Goal: Task Accomplishment & Management: Complete application form

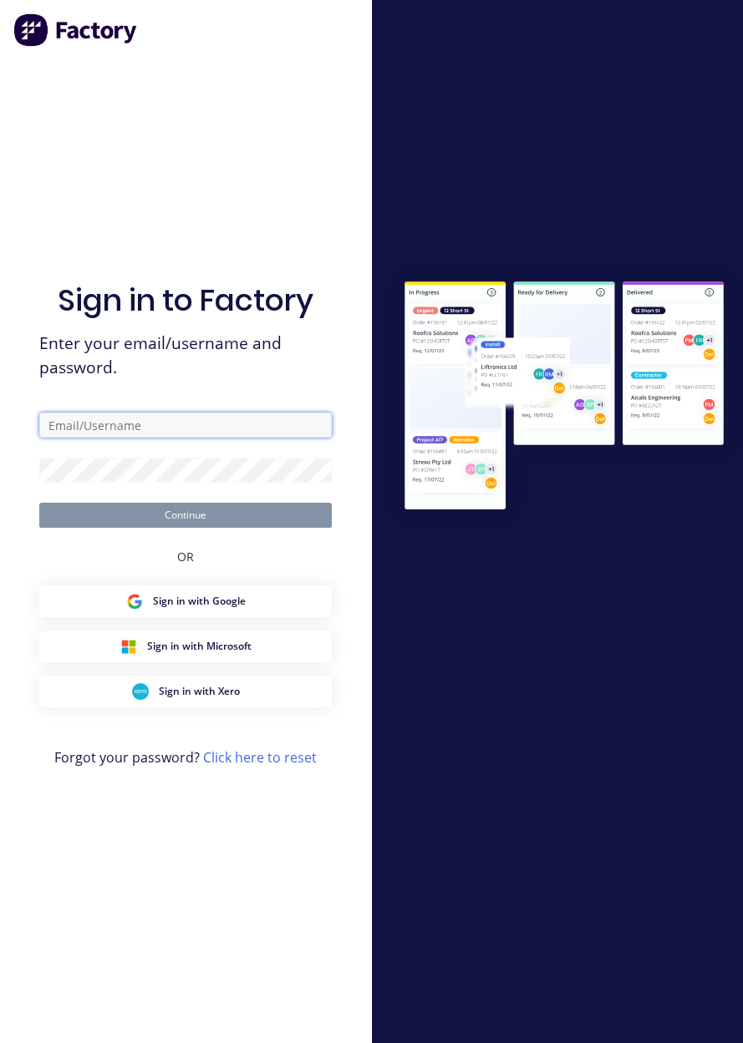
click at [198, 438] on input "text" at bounding box center [185, 425] width 292 height 25
click at [225, 438] on input "text" at bounding box center [185, 425] width 292 height 25
type input "brettdean2023@gmail.com"
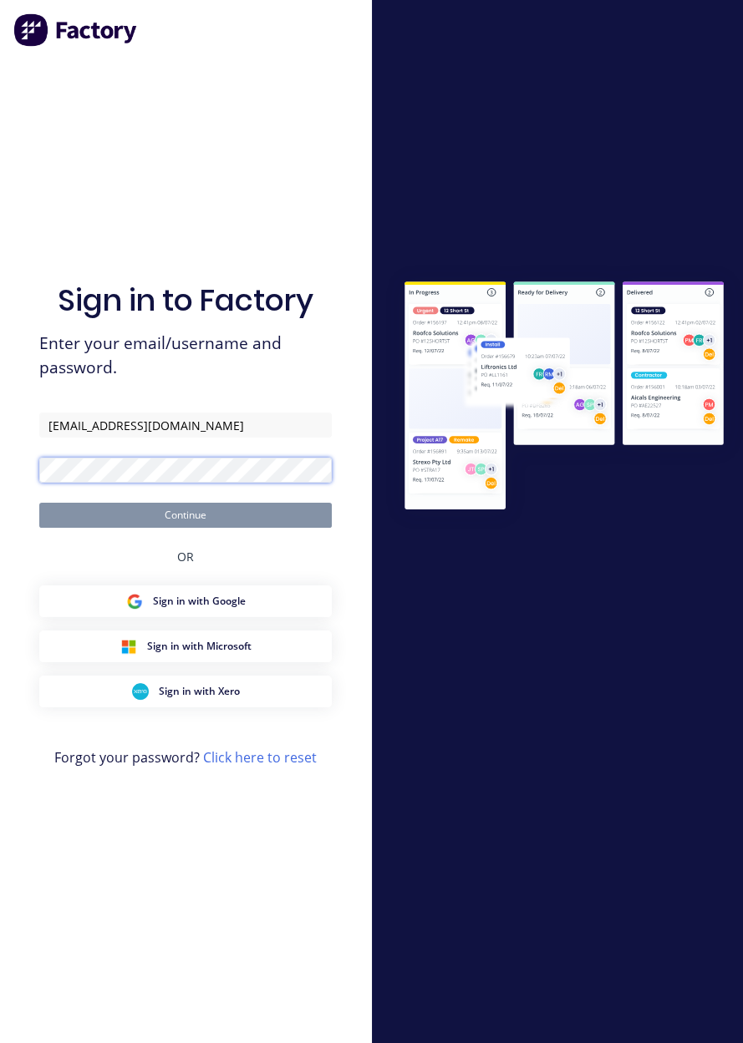
click at [39, 503] on button "Continue" at bounding box center [185, 515] width 292 height 25
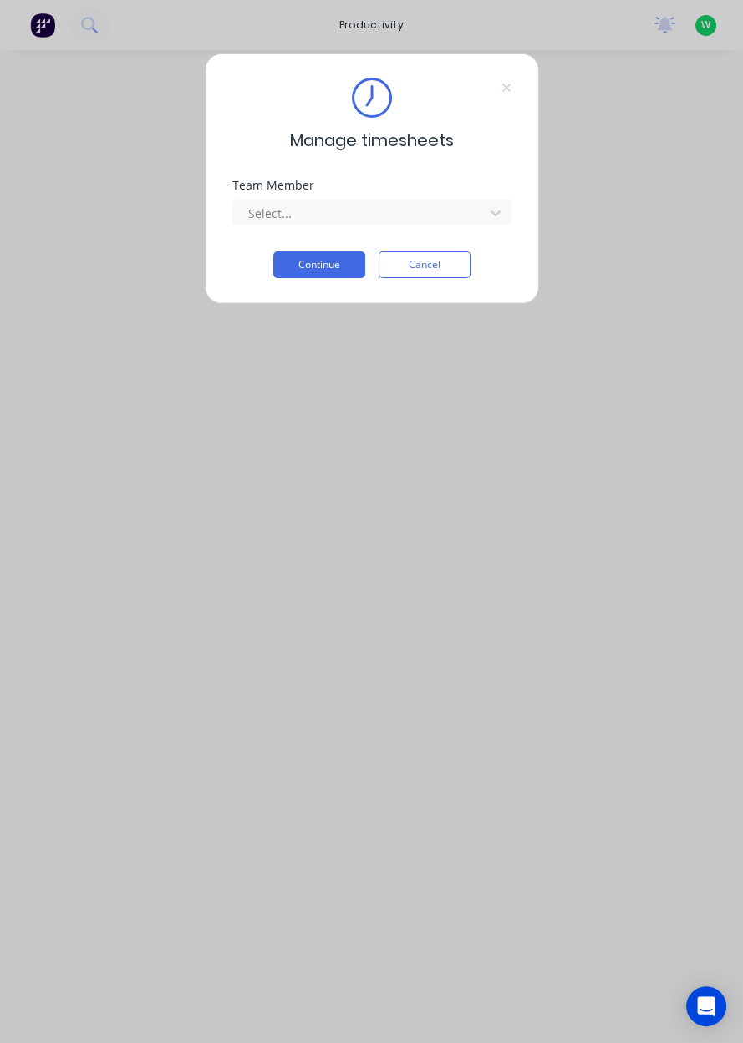
click at [505, 92] on icon at bounding box center [506, 87] width 10 height 13
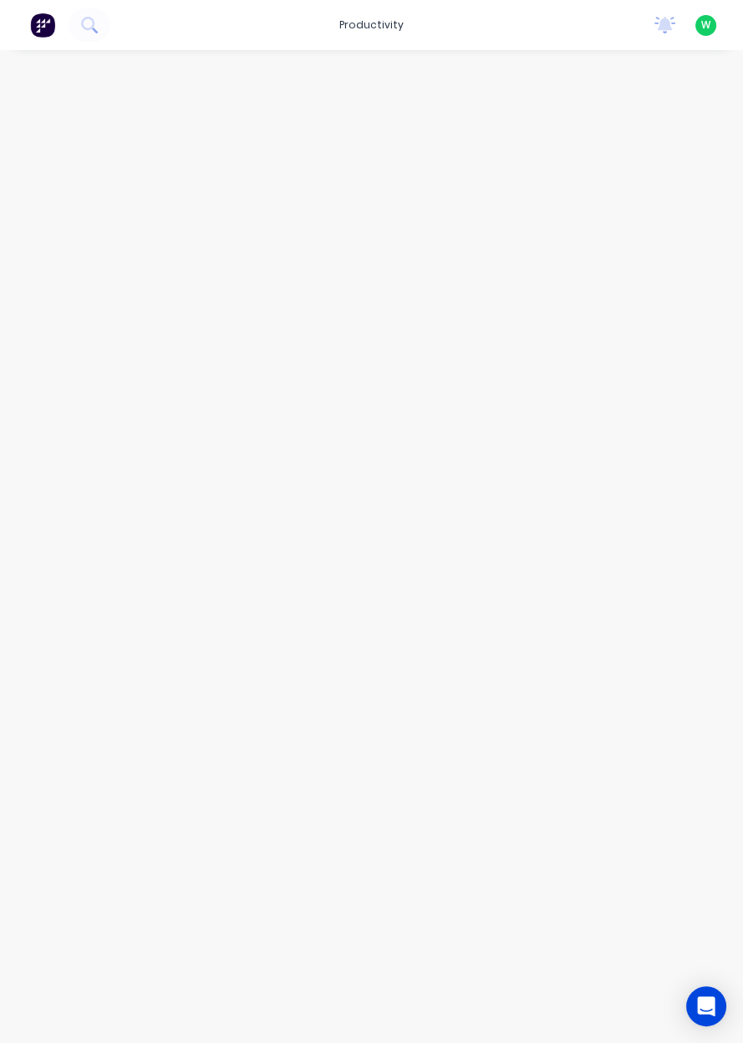
click at [386, 21] on div "productivity" at bounding box center [371, 25] width 81 height 25
click at [444, 83] on link "Workflow" at bounding box center [443, 79] width 221 height 33
click at [284, 99] on input "text" at bounding box center [272, 94] width 165 height 33
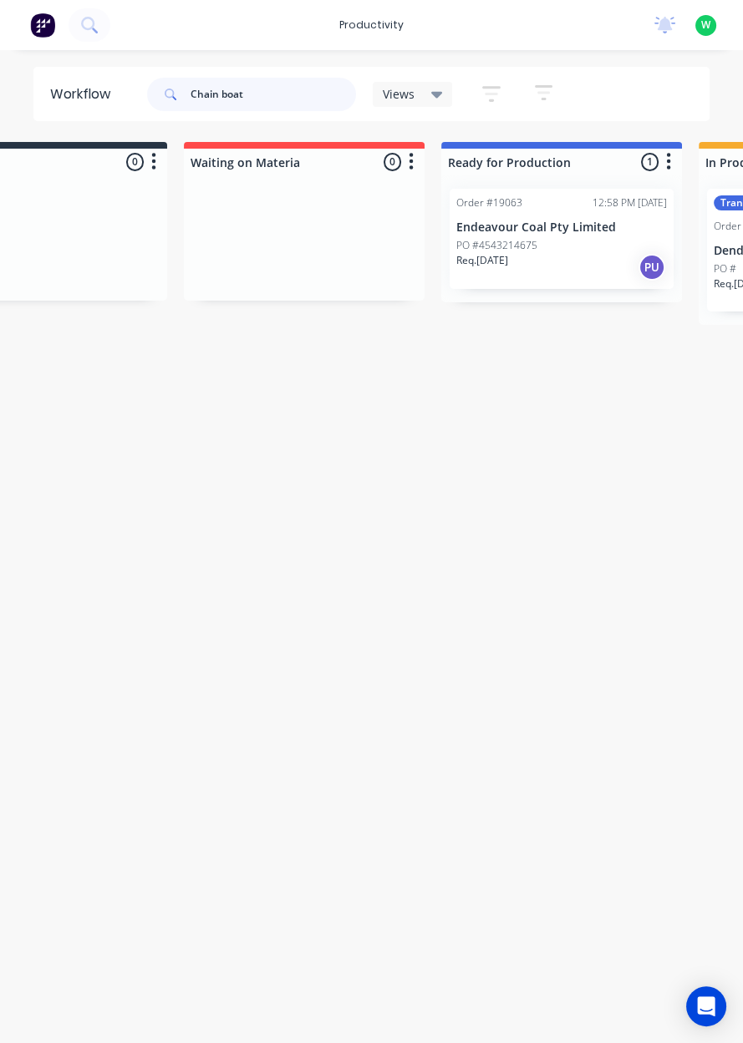
scroll to position [0, 104]
click at [601, 231] on p "Endeavour Coal Pty Limited" at bounding box center [566, 228] width 211 height 14
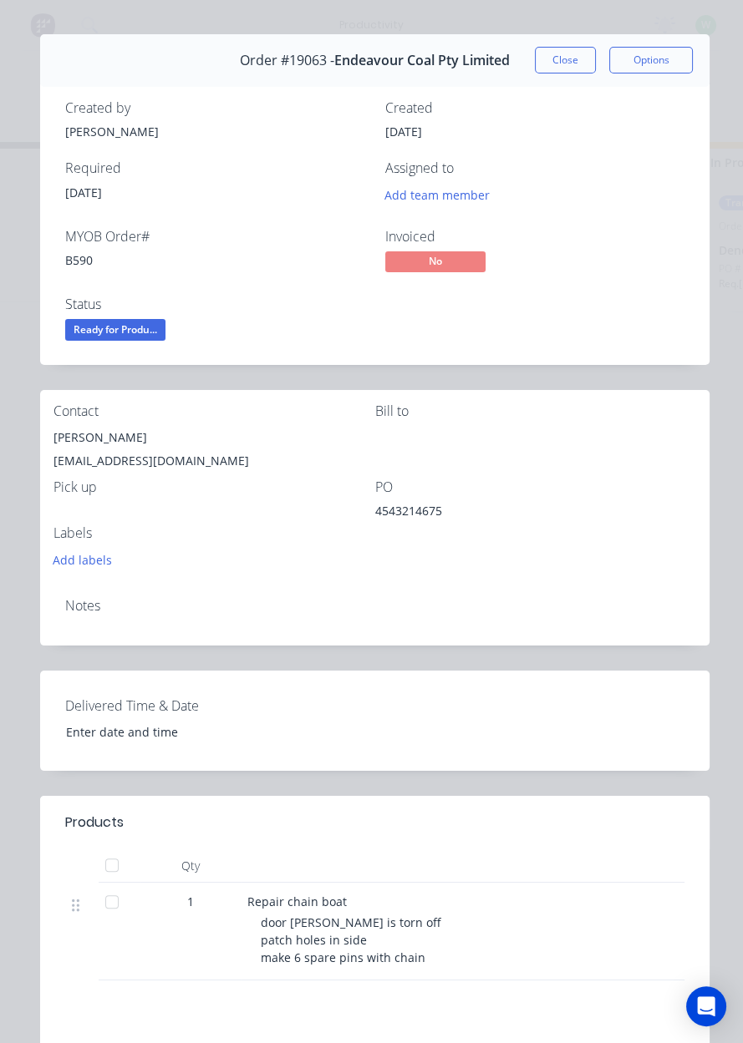
scroll to position [0, 0]
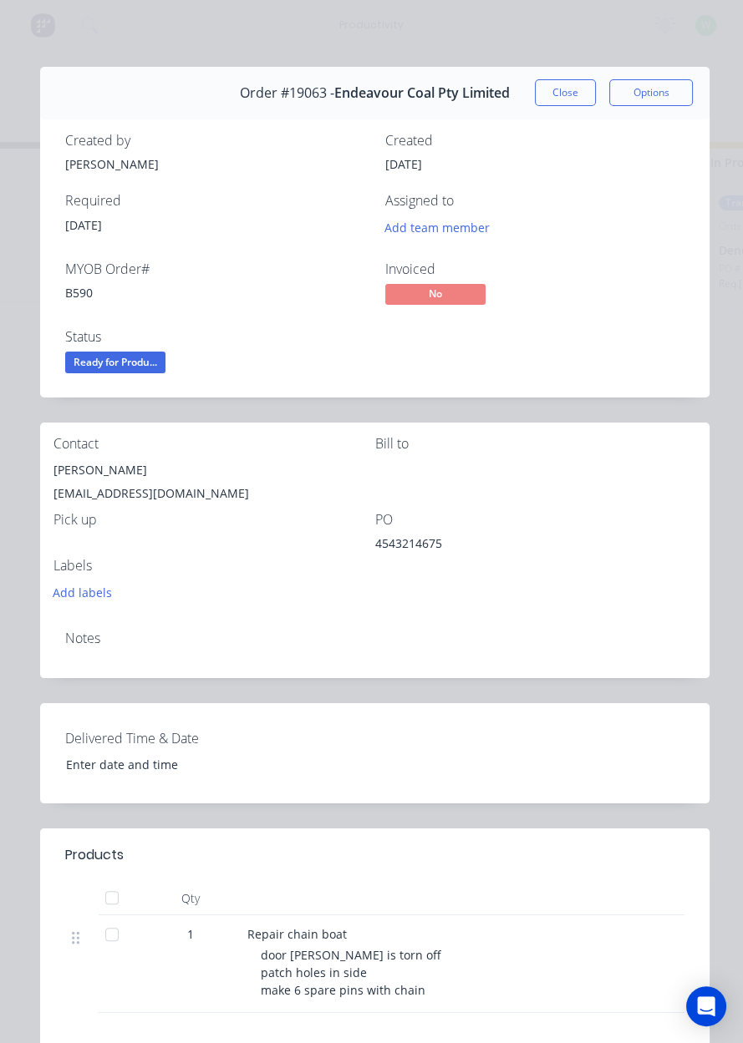
click at [561, 89] on button "Close" at bounding box center [565, 92] width 61 height 27
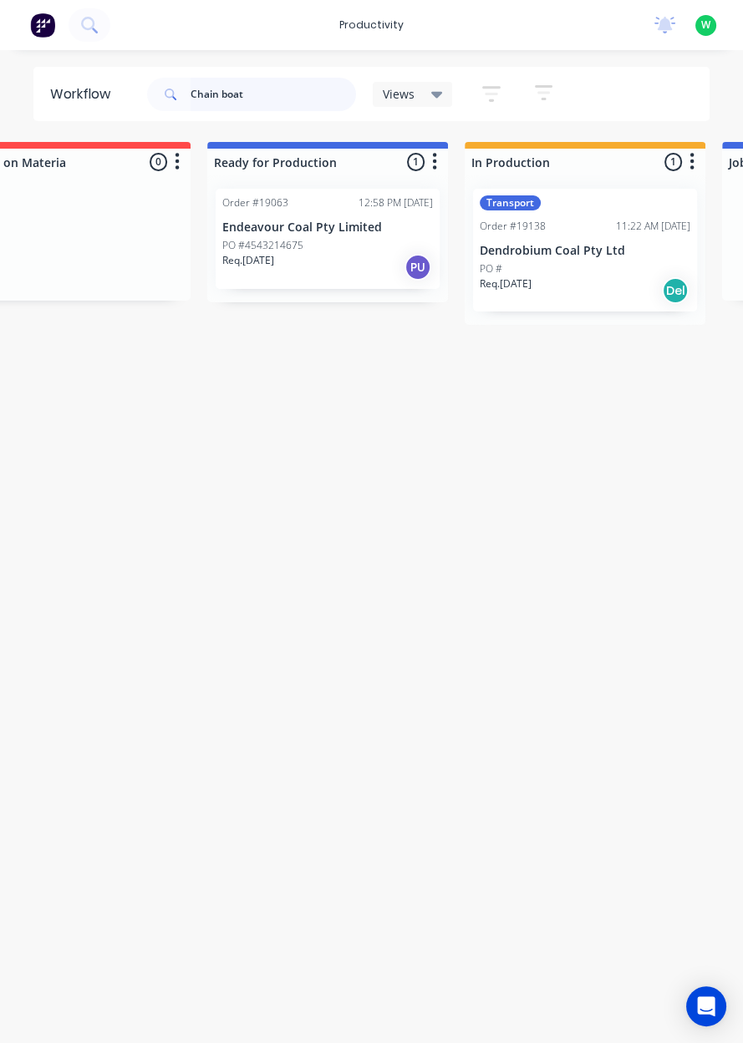
scroll to position [0, 375]
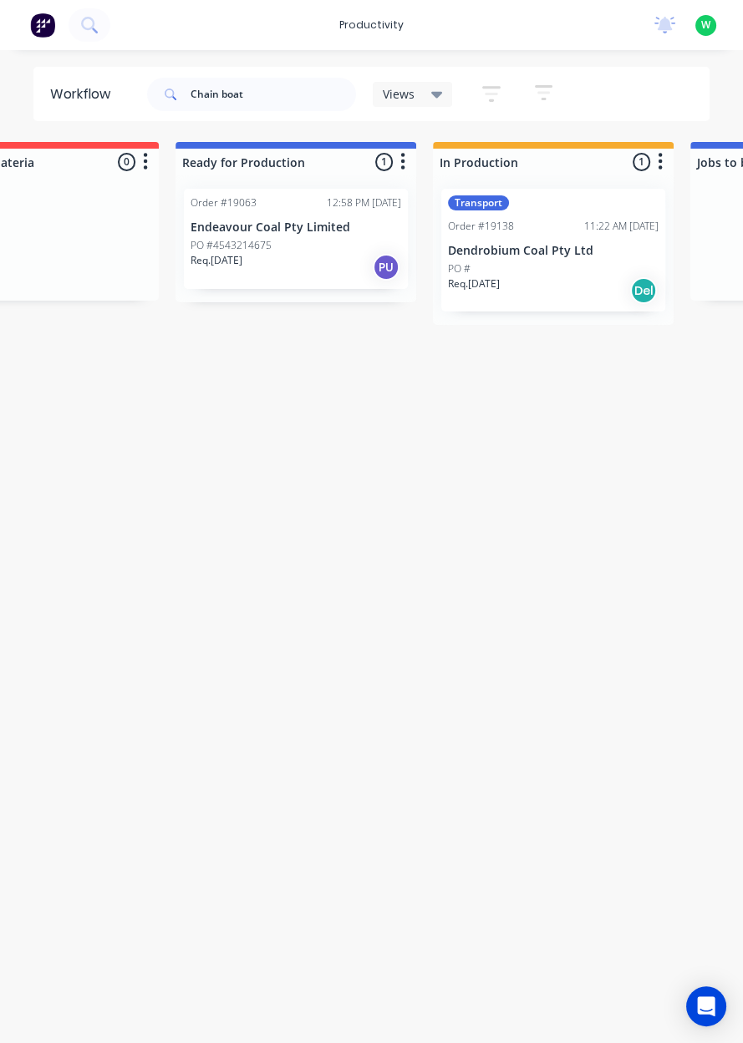
click at [577, 248] on p "Dendrobium Coal Pty Ltd" at bounding box center [553, 251] width 211 height 14
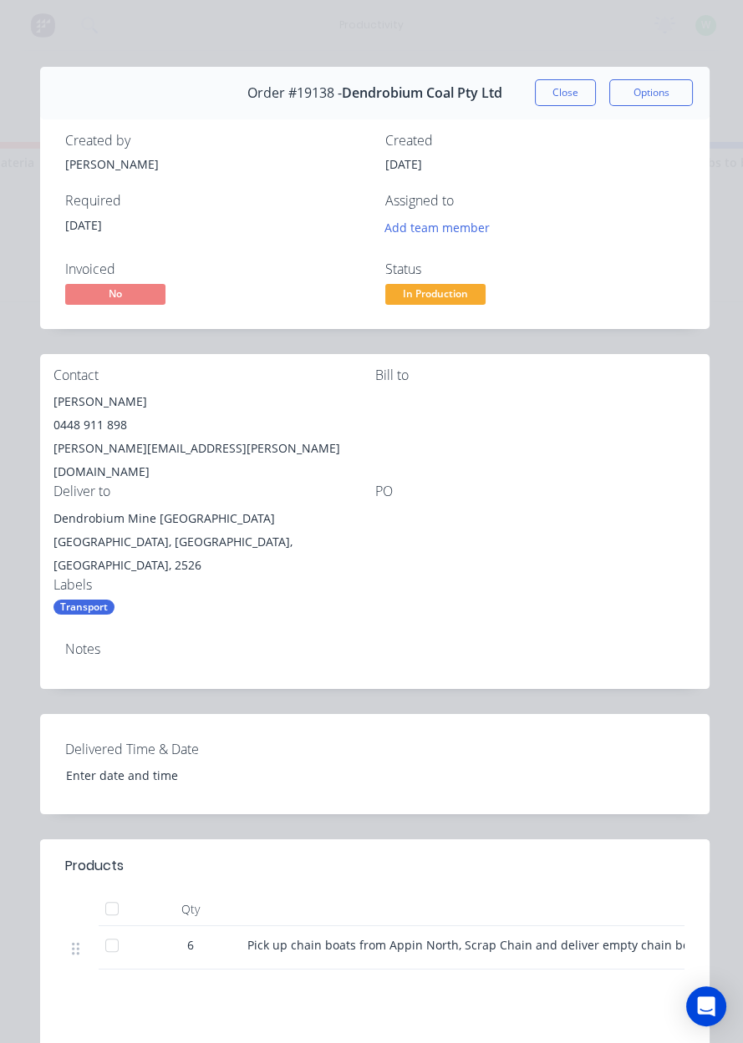
scroll to position [0, 0]
click at [553, 94] on button "Close" at bounding box center [565, 92] width 61 height 27
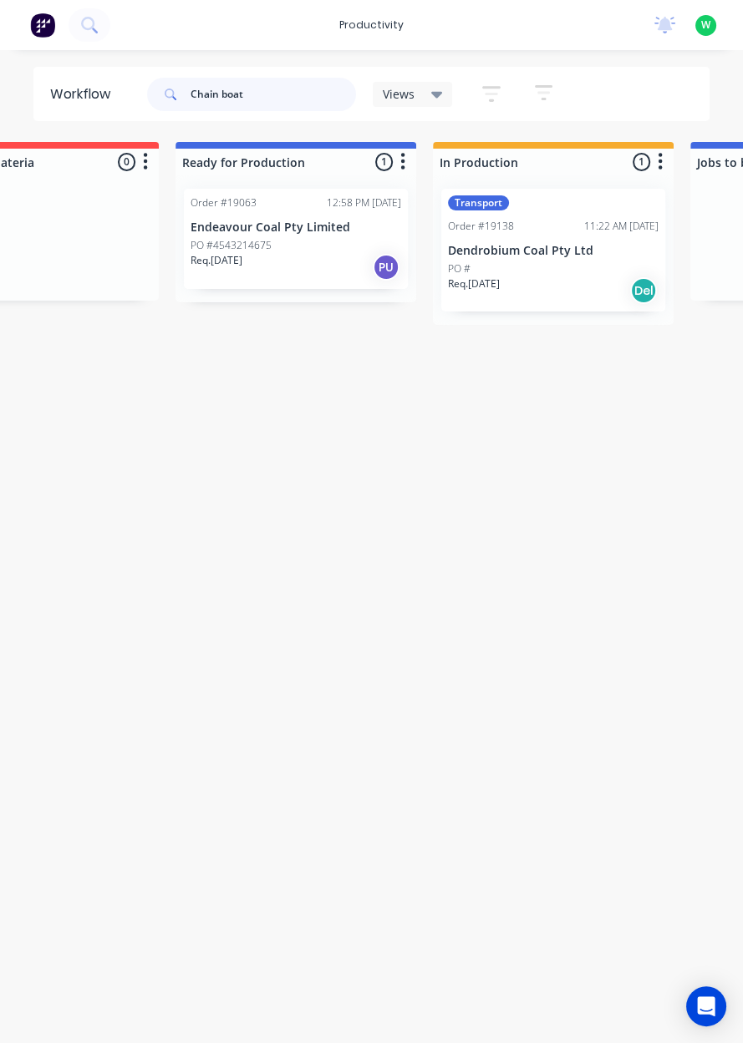
click at [286, 98] on input "Chain boat" at bounding box center [272, 94] width 165 height 33
type input "C"
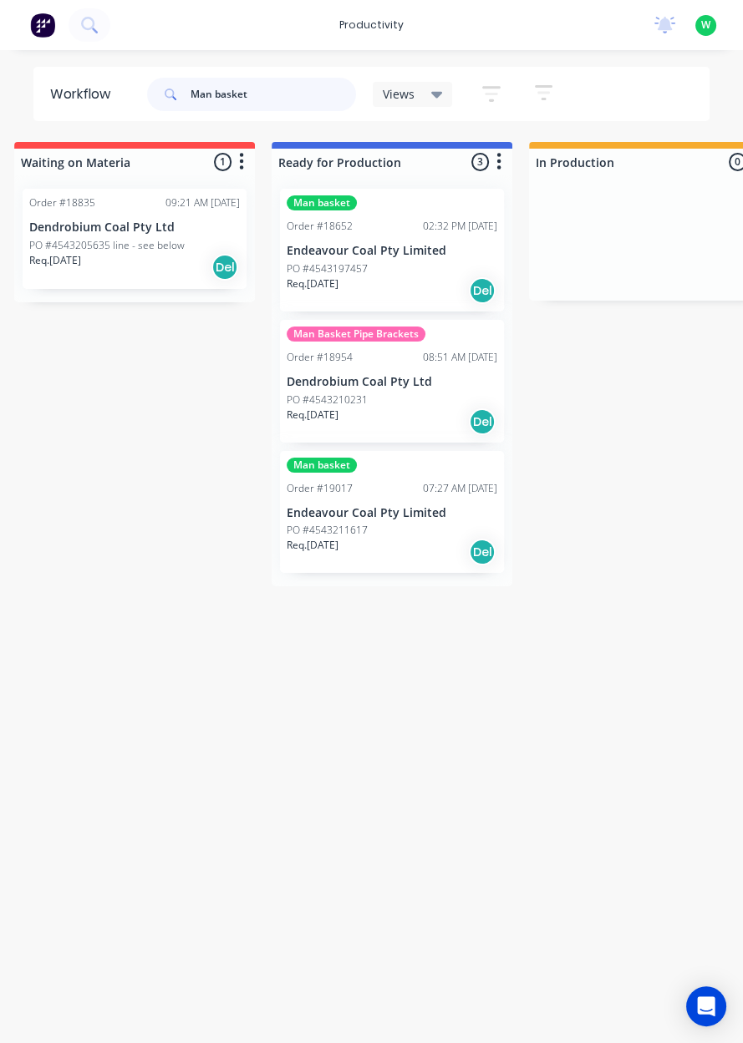
scroll to position [0, 279]
click at [275, 98] on input "Man basket" at bounding box center [272, 94] width 165 height 33
type input "M"
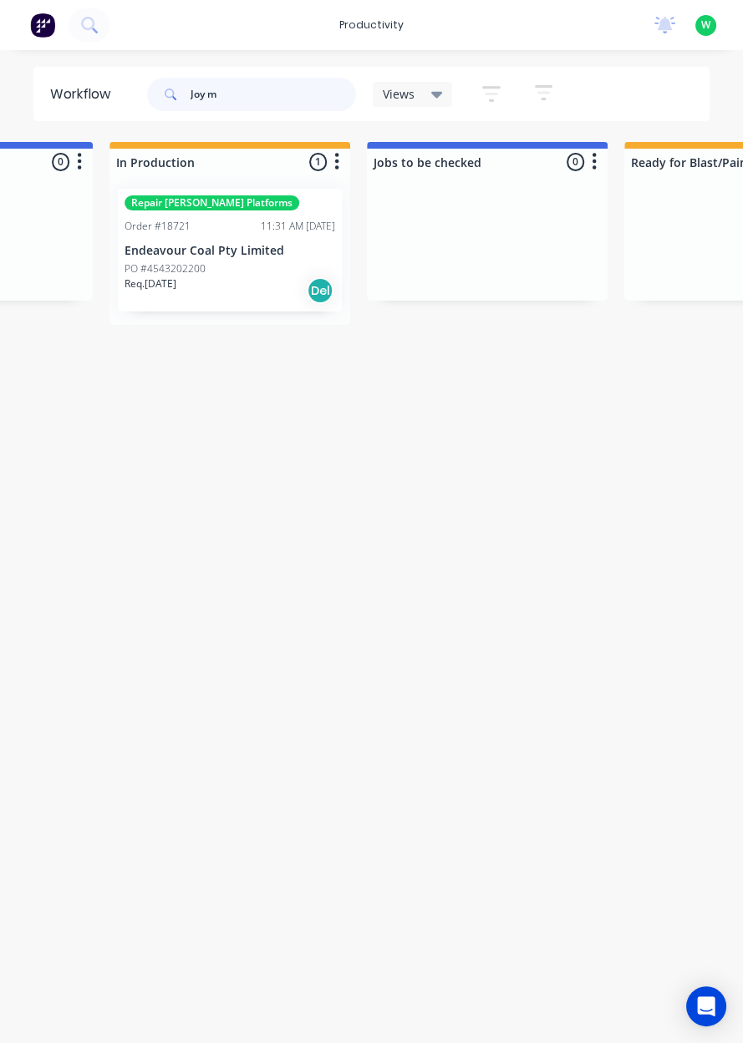
scroll to position [0, 699]
type input "Joy m"
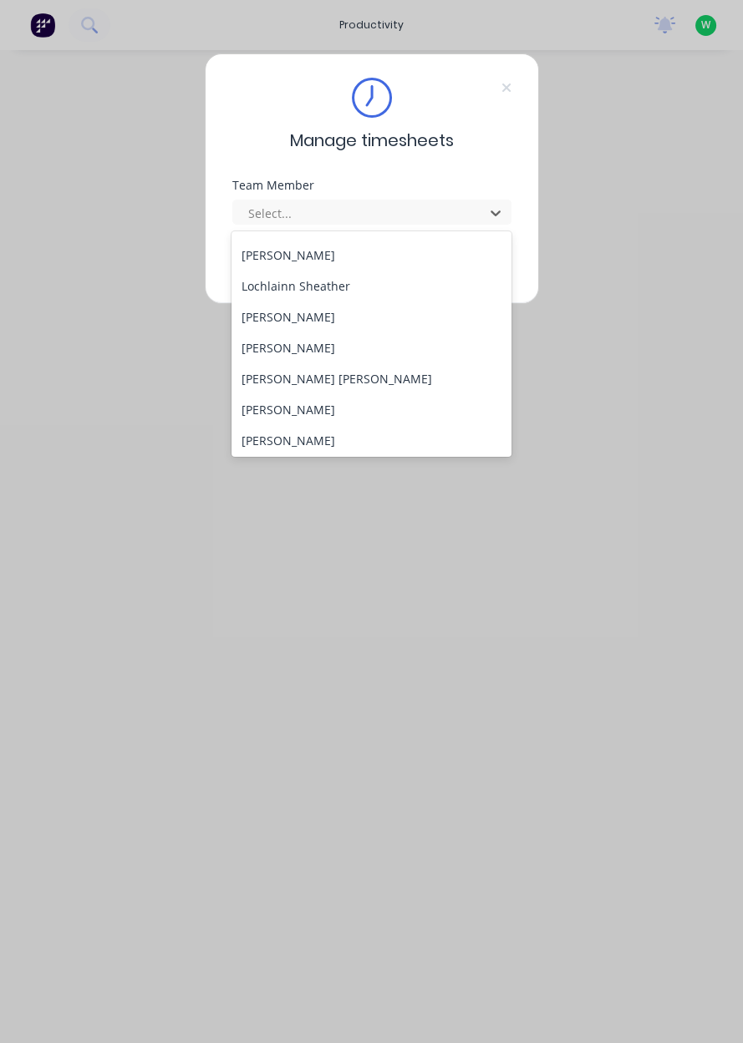
scroll to position [494, 0]
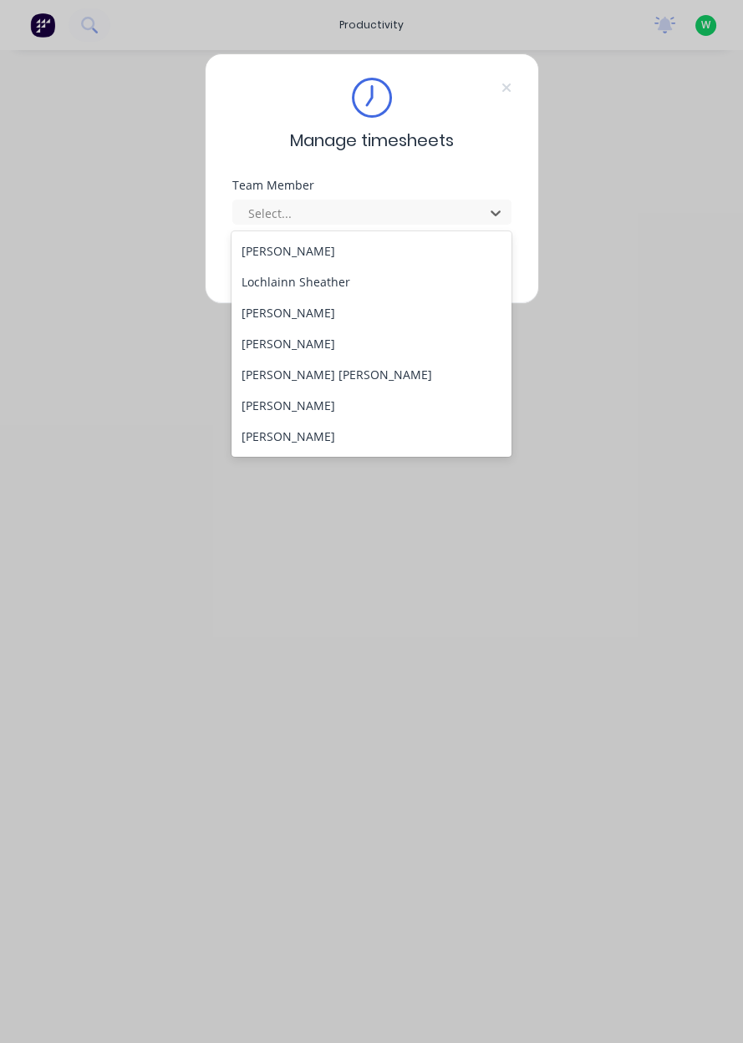
click at [323, 317] on div "Marcos Miranda" at bounding box center [371, 312] width 280 height 31
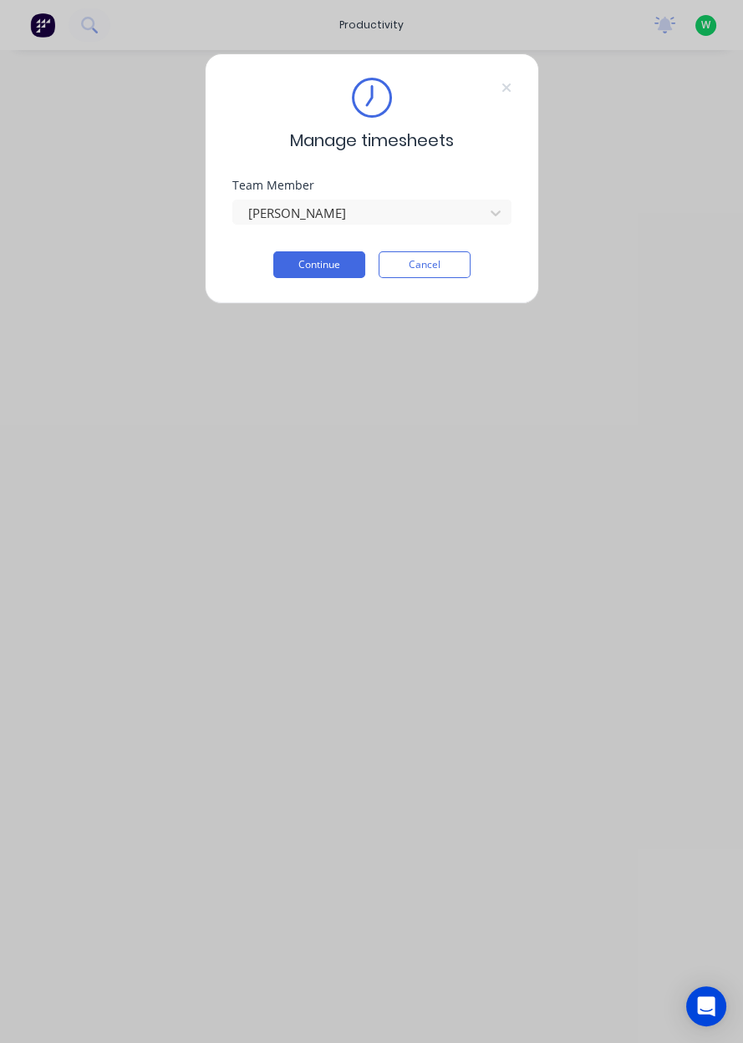
click at [335, 264] on button "Continue" at bounding box center [319, 264] width 92 height 27
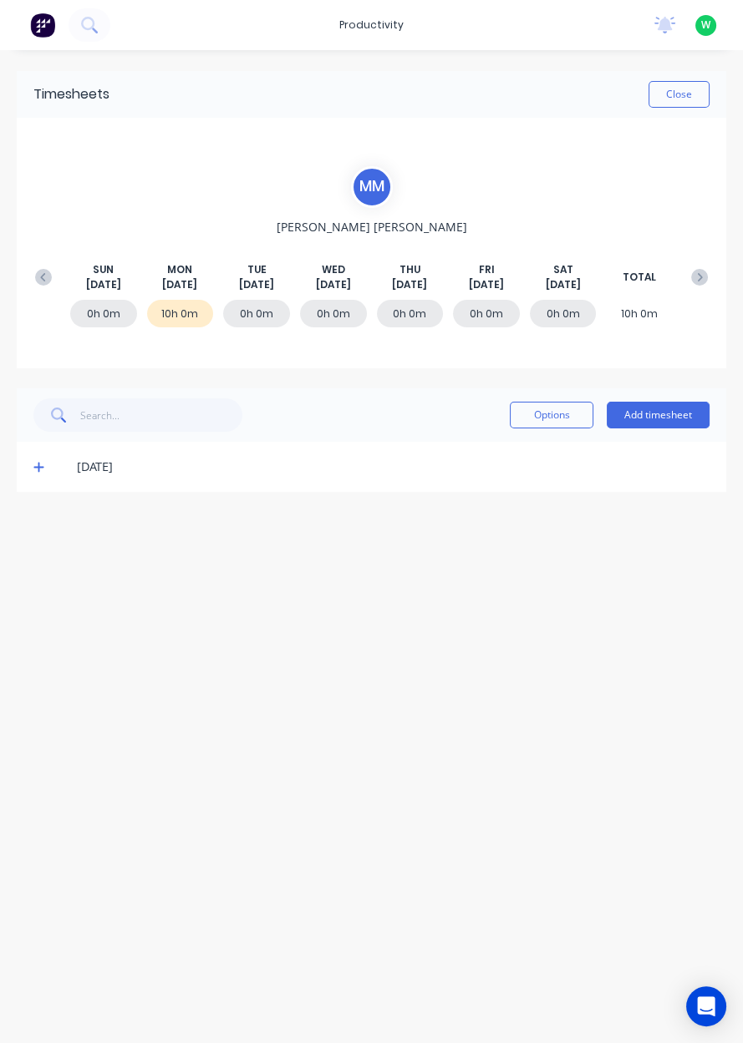
click at [666, 419] on button "Add timesheet" at bounding box center [657, 415] width 103 height 27
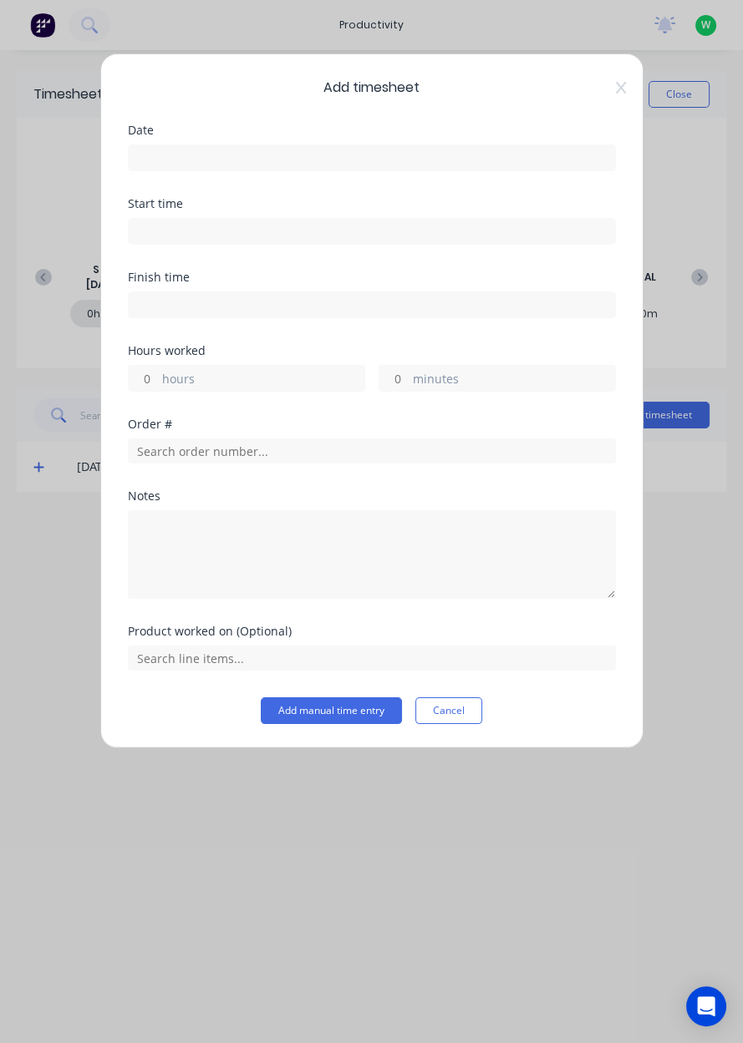
click at [178, 162] on input at bounding box center [372, 157] width 486 height 25
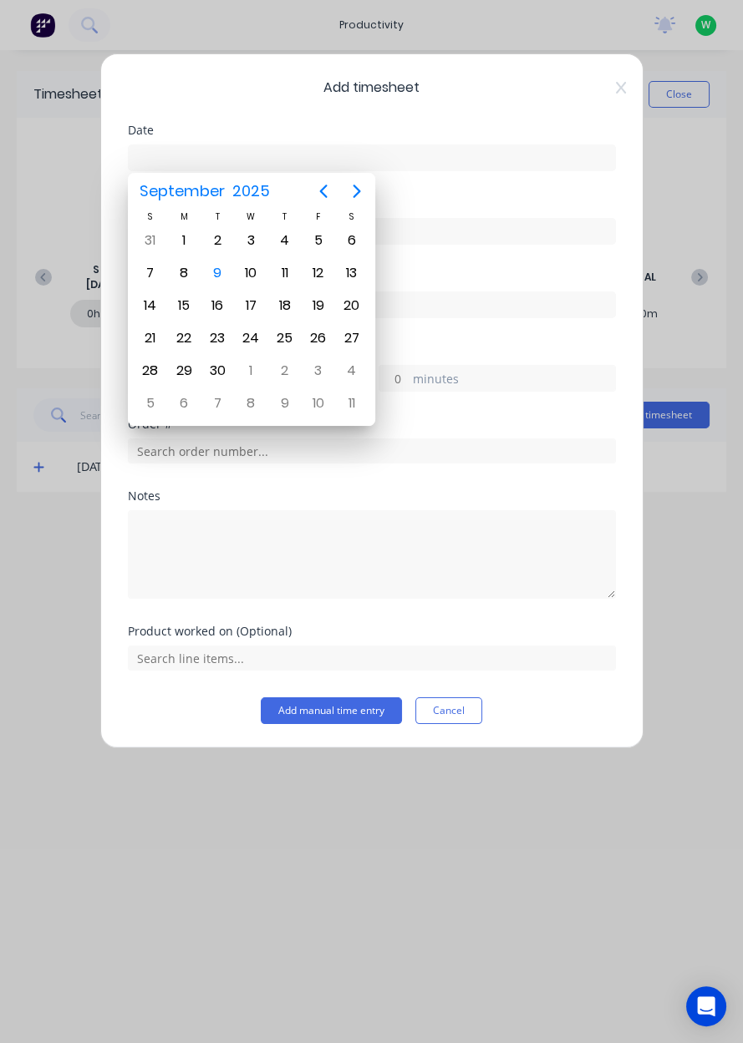
click at [215, 274] on div "9" at bounding box center [217, 273] width 25 height 25
type input "09/09/2025"
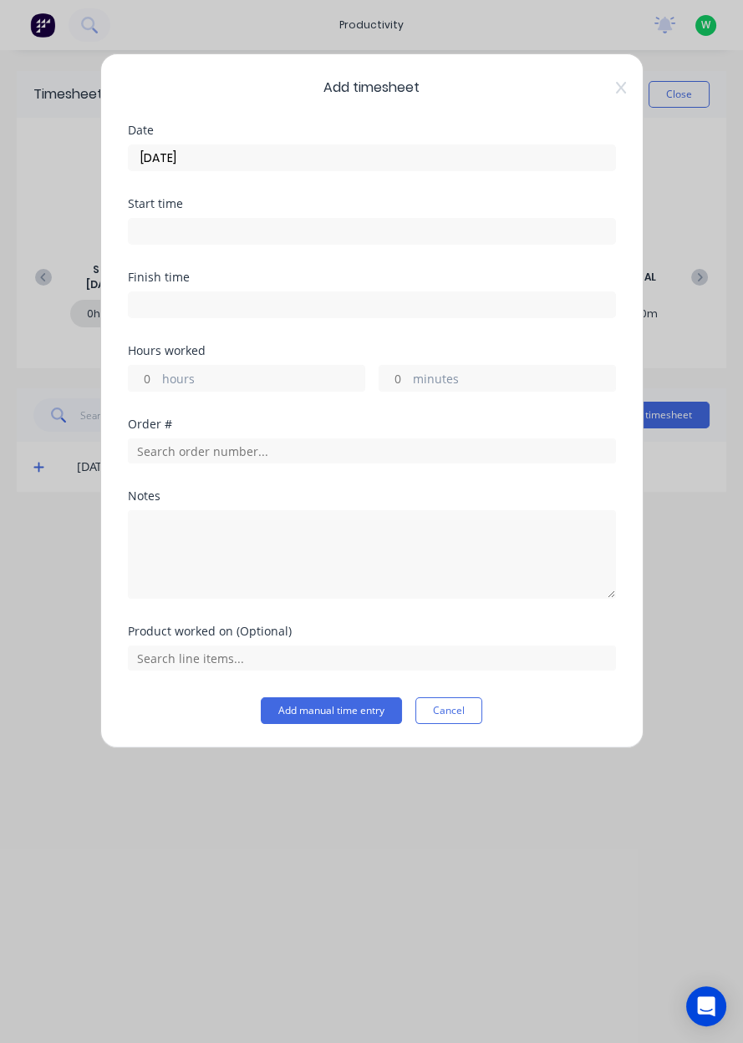
click at [187, 376] on label "hours" at bounding box center [263, 380] width 202 height 21
click at [158, 376] on input "hours" at bounding box center [143, 378] width 29 height 25
type input "R"
type input "4"
click at [187, 444] on input "text" at bounding box center [372, 451] width 488 height 25
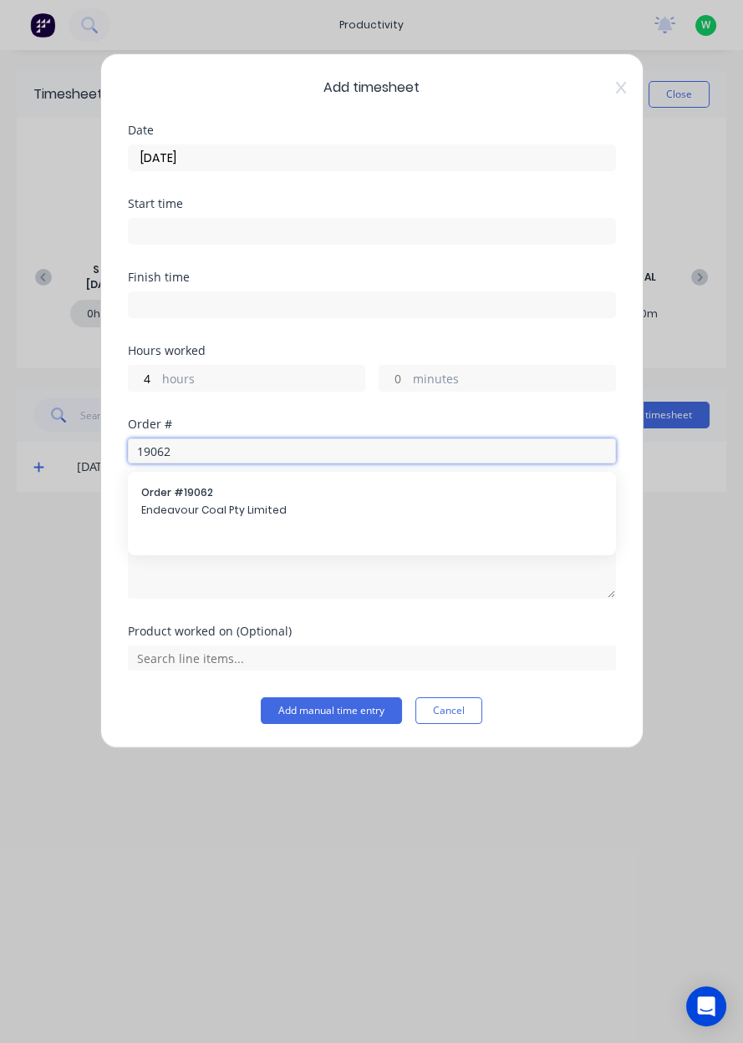
type input "19062"
click at [197, 503] on span "Endeavour Coal Pty Limited" at bounding box center [371, 510] width 461 height 15
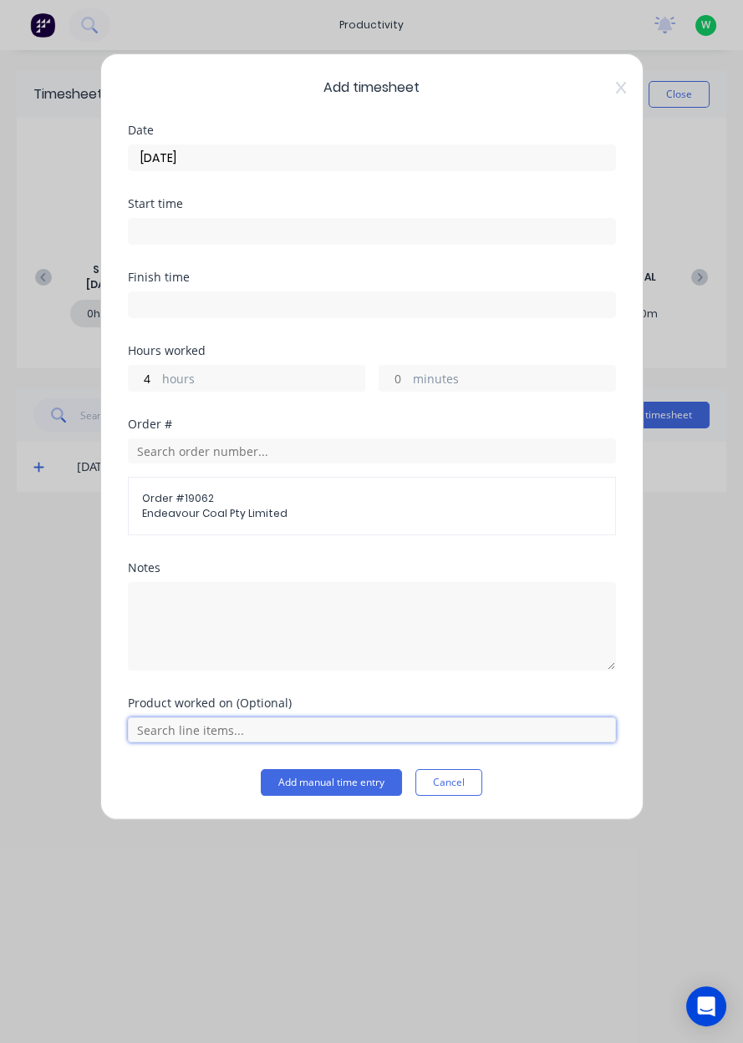
click at [216, 728] on input "text" at bounding box center [372, 730] width 488 height 25
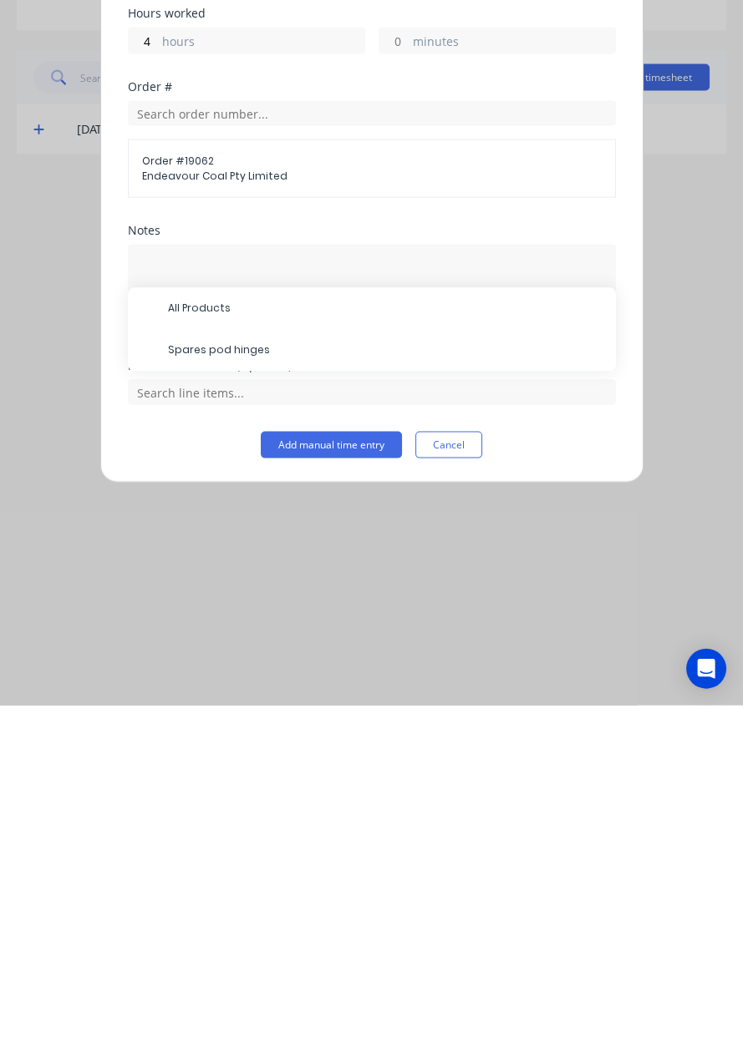
click at [244, 689] on span "Spares pod hinges" at bounding box center [385, 688] width 434 height 15
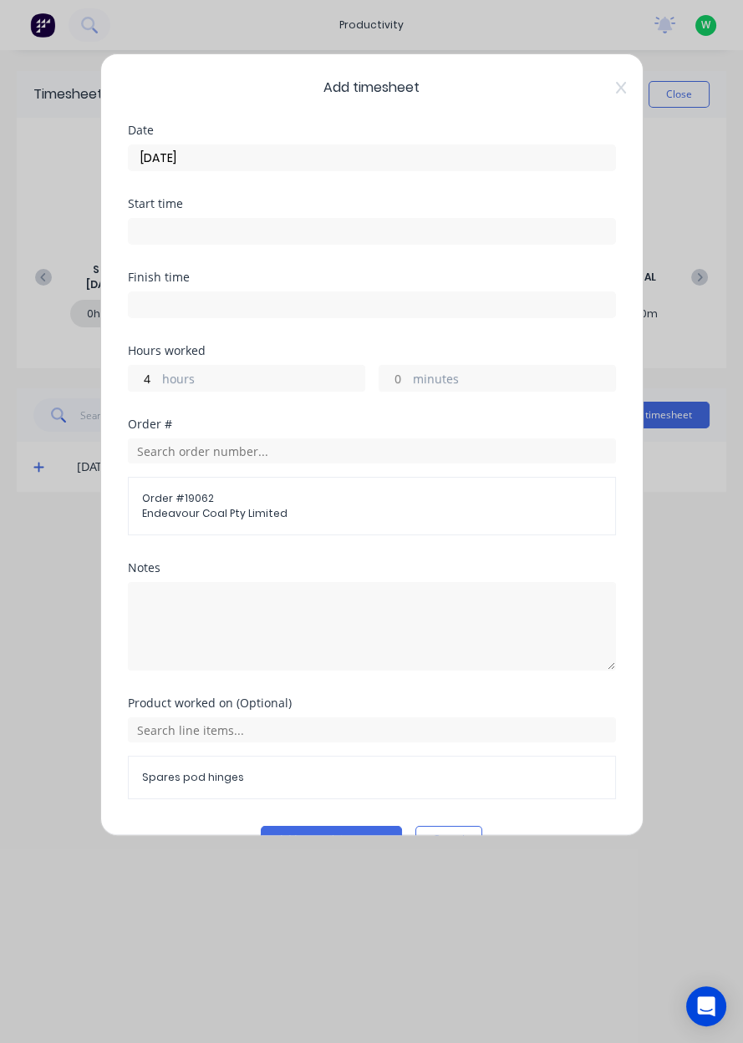
scroll to position [37, 0]
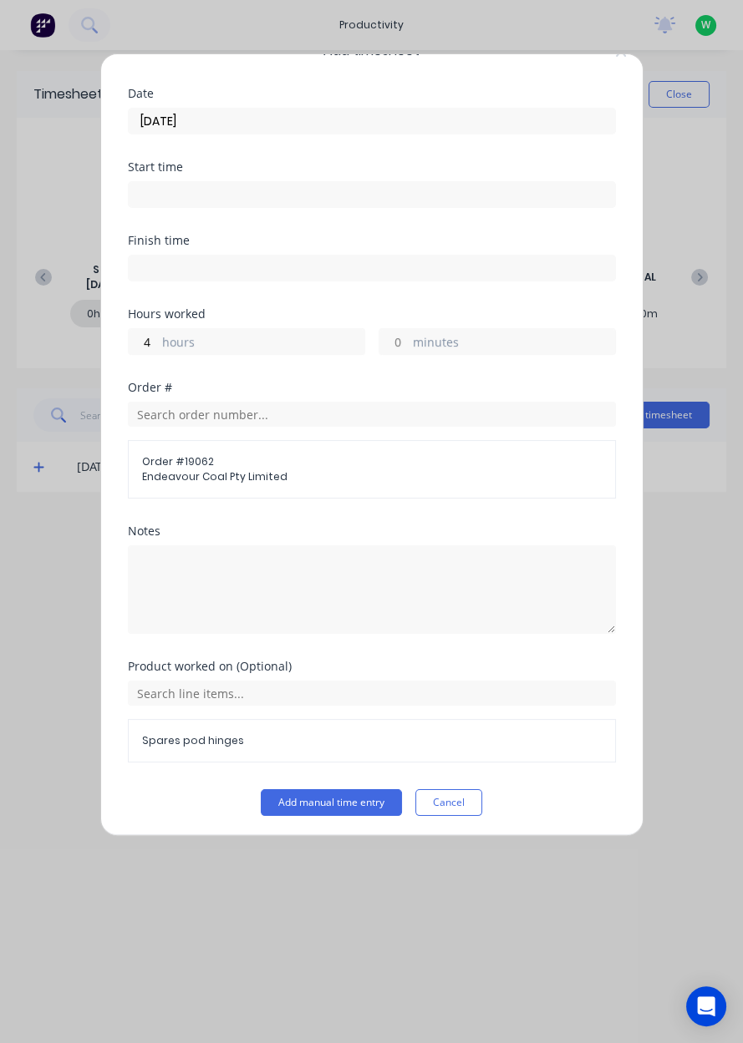
click at [355, 798] on button "Add manual time entry" at bounding box center [331, 802] width 141 height 27
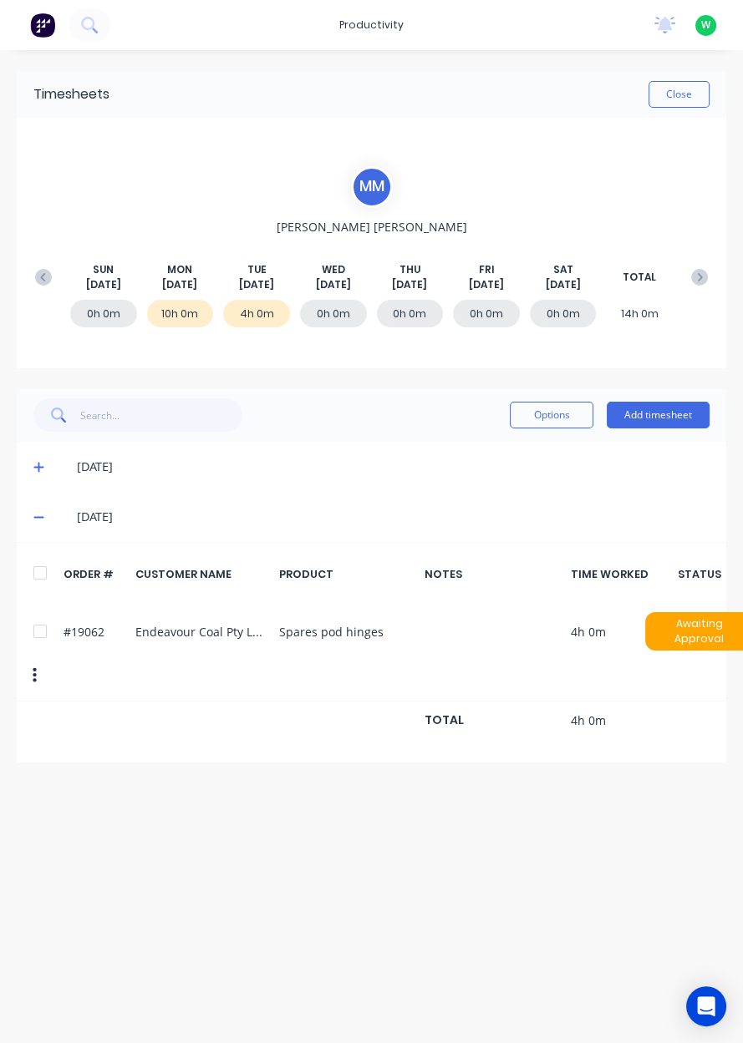
click at [677, 411] on button "Add timesheet" at bounding box center [657, 415] width 103 height 27
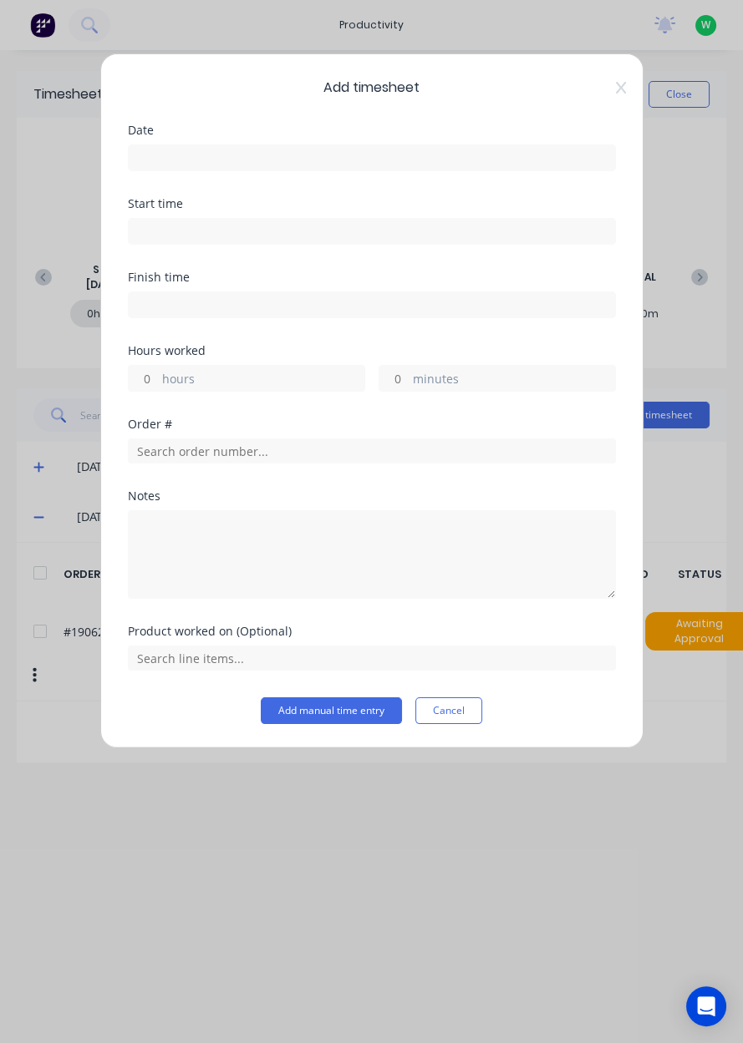
click at [167, 150] on input at bounding box center [372, 157] width 486 height 25
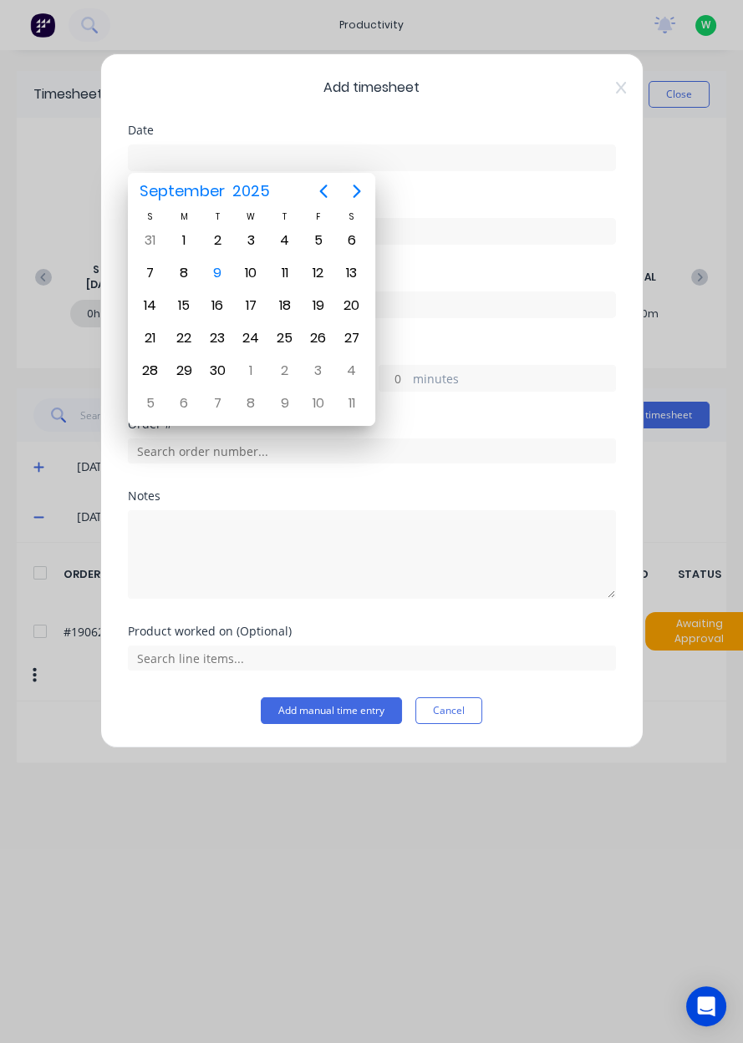
click at [220, 271] on div "9" at bounding box center [217, 273] width 25 height 25
type input "09/09/2025"
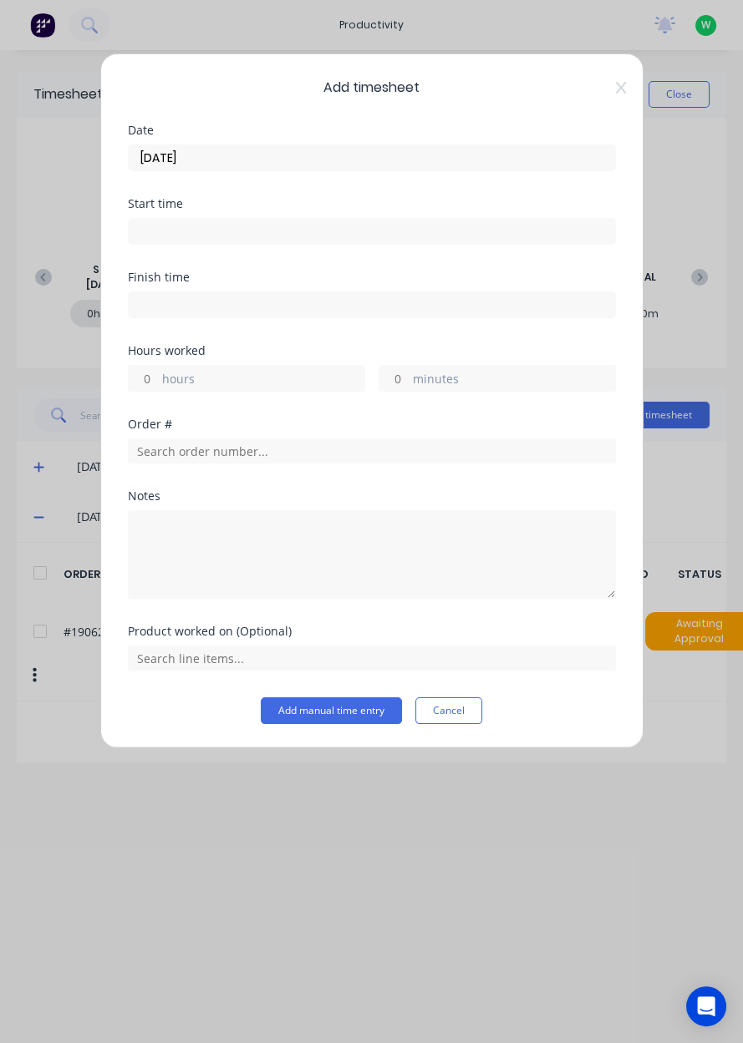
click at [165, 372] on label "hours" at bounding box center [263, 380] width 202 height 21
click at [158, 372] on input "hours" at bounding box center [143, 378] width 29 height 25
type input "6"
click at [182, 453] on input "text" at bounding box center [372, 451] width 488 height 25
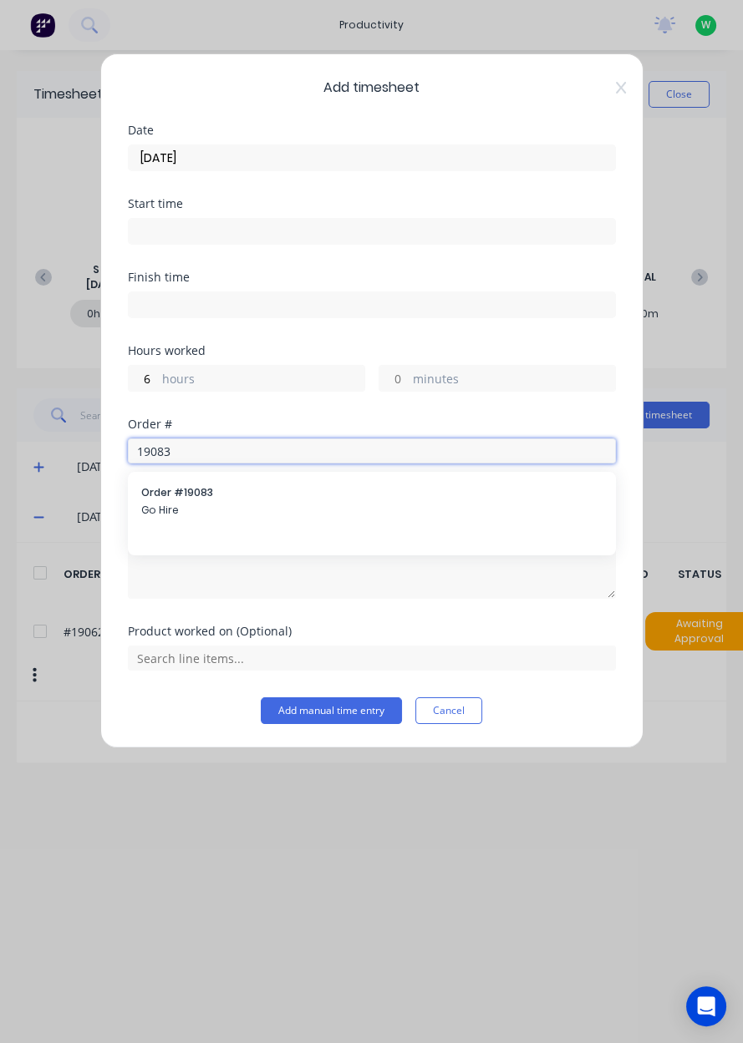
type input "19083"
click at [169, 503] on span "Go Hire" at bounding box center [371, 510] width 461 height 15
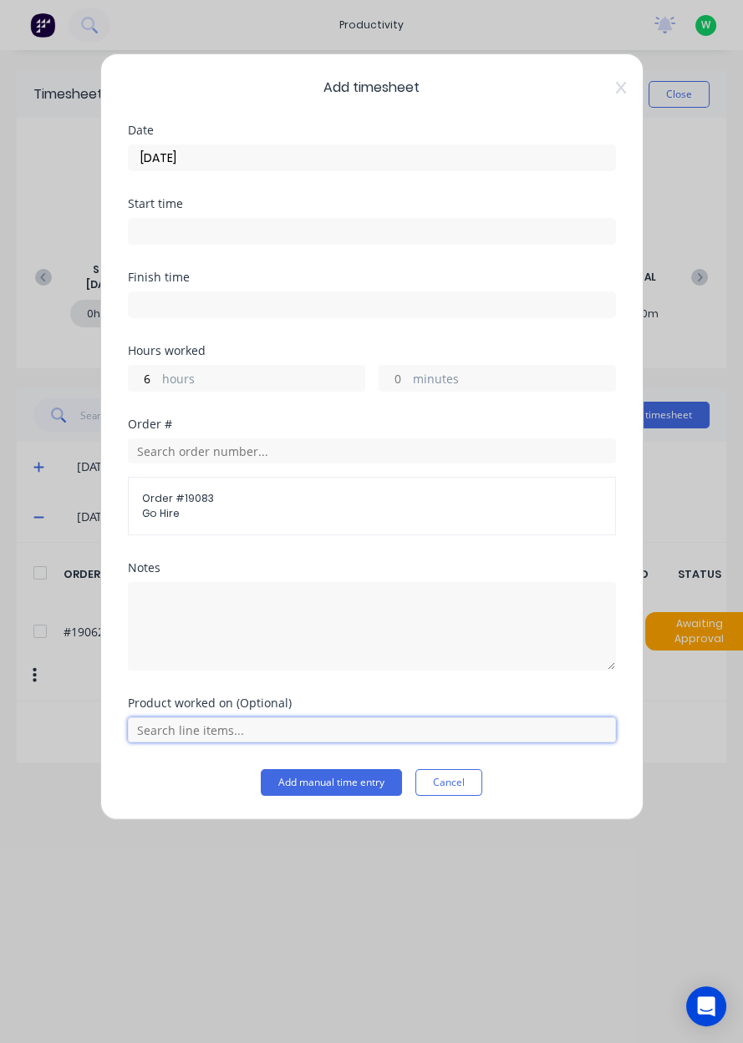
click at [220, 724] on input "text" at bounding box center [372, 730] width 488 height 25
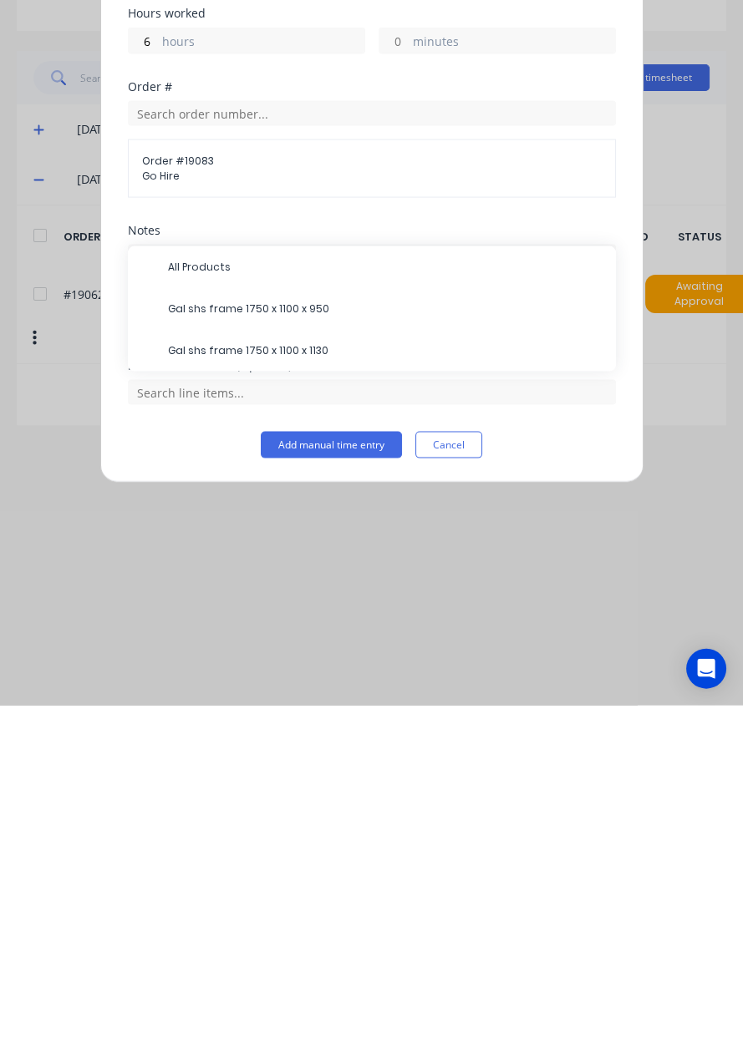
click at [302, 692] on span "Gal shs frame 1750 x 1100 x 1130" at bounding box center [385, 688] width 434 height 15
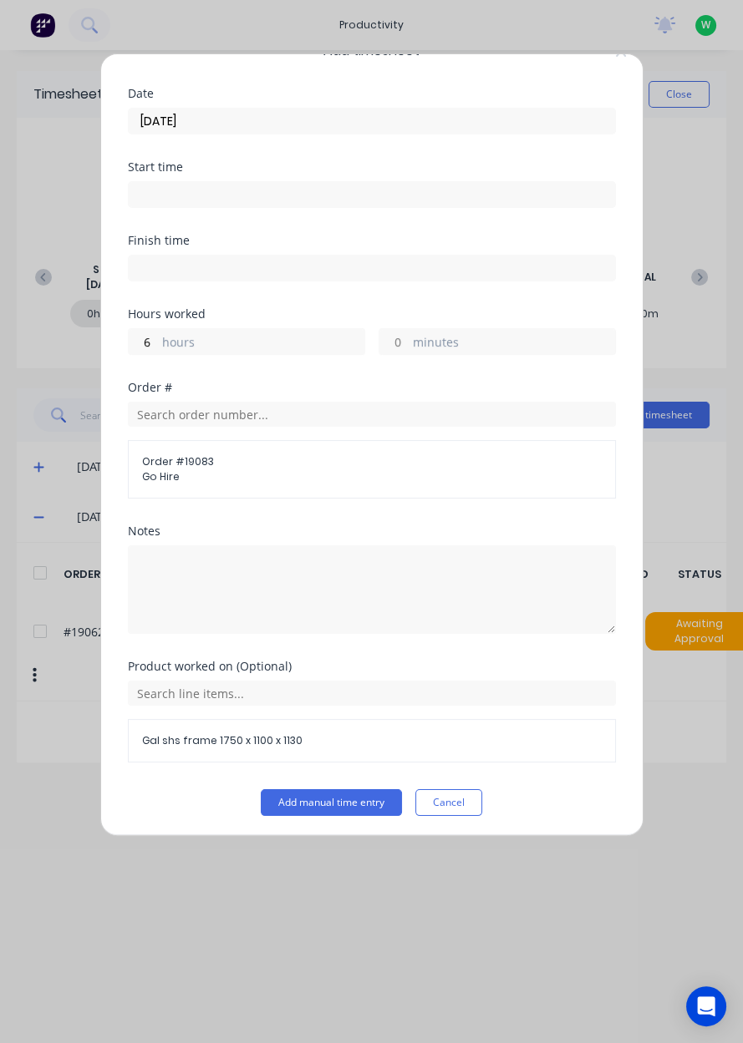
click at [359, 799] on button "Add manual time entry" at bounding box center [331, 802] width 141 height 27
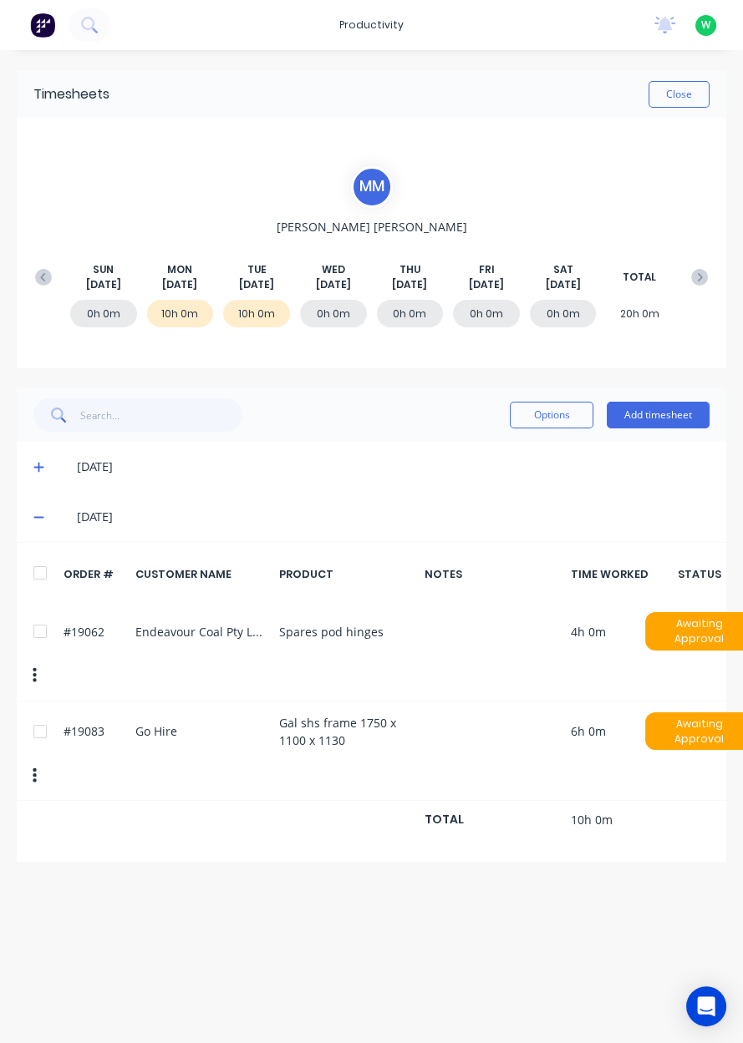
click at [682, 96] on button "Close" at bounding box center [678, 94] width 61 height 27
